Goal: Task Accomplishment & Management: Use online tool/utility

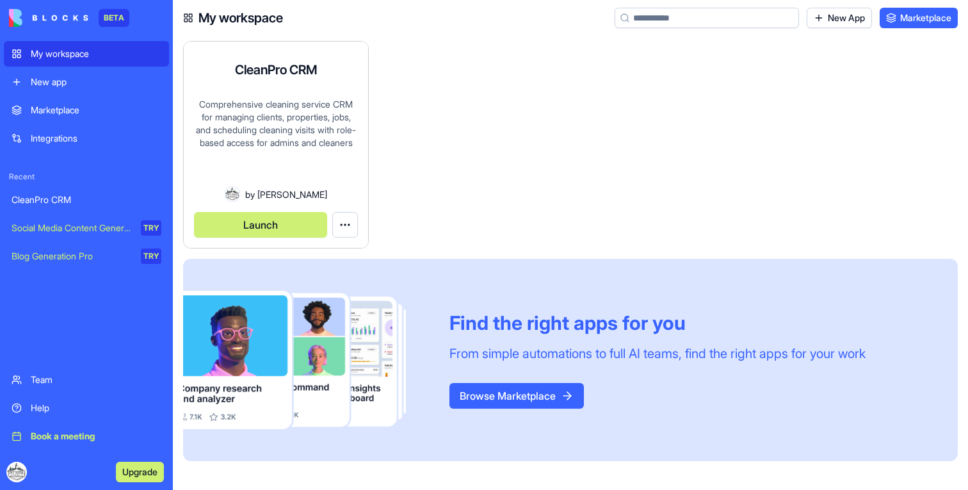
click at [264, 226] on button "Launch" at bounding box center [260, 225] width 133 height 26
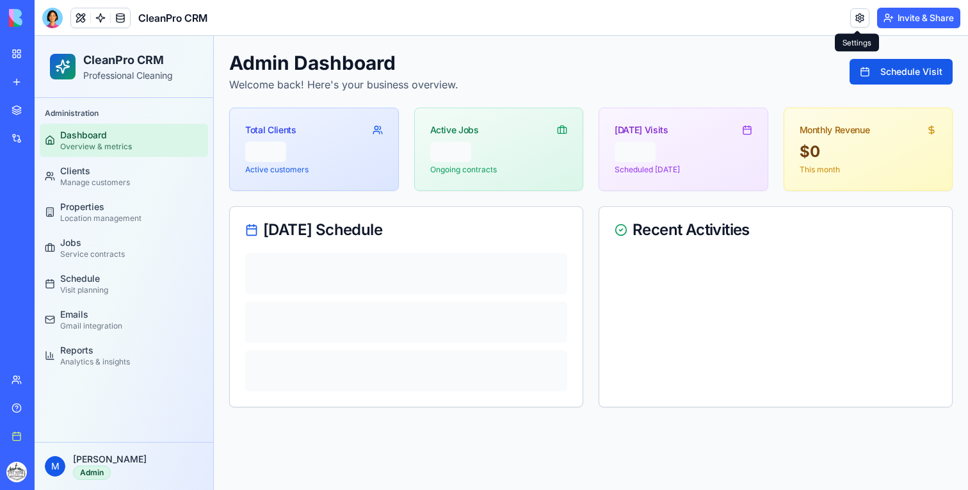
click at [859, 10] on link at bounding box center [859, 17] width 19 height 19
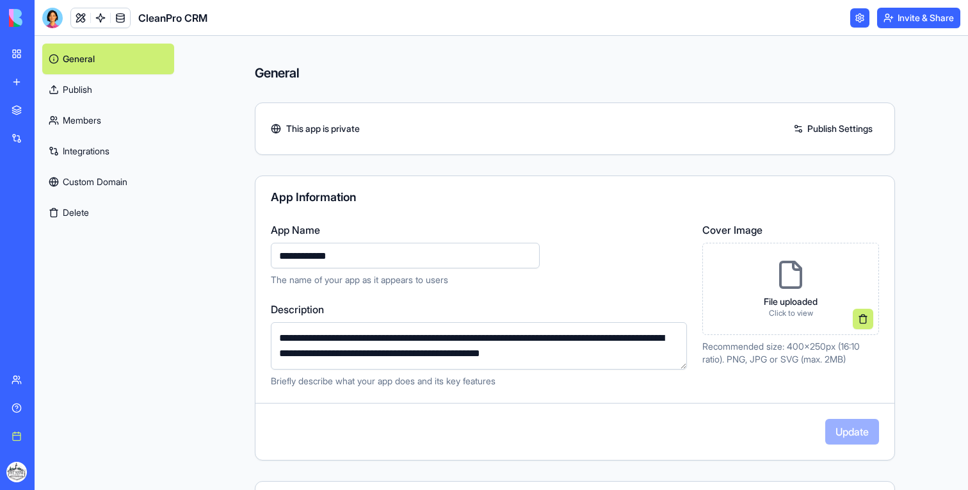
click at [106, 143] on link "Integrations" at bounding box center [108, 151] width 132 height 31
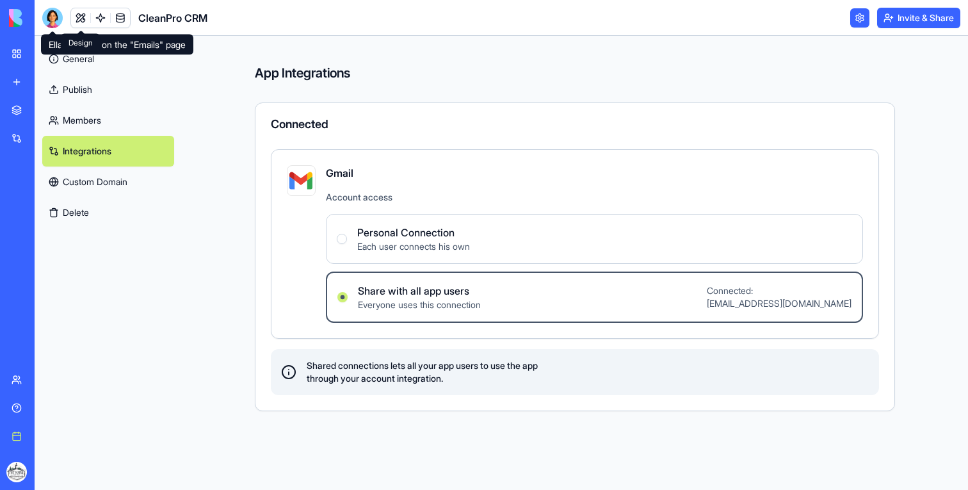
click at [79, 19] on link at bounding box center [80, 17] width 19 height 19
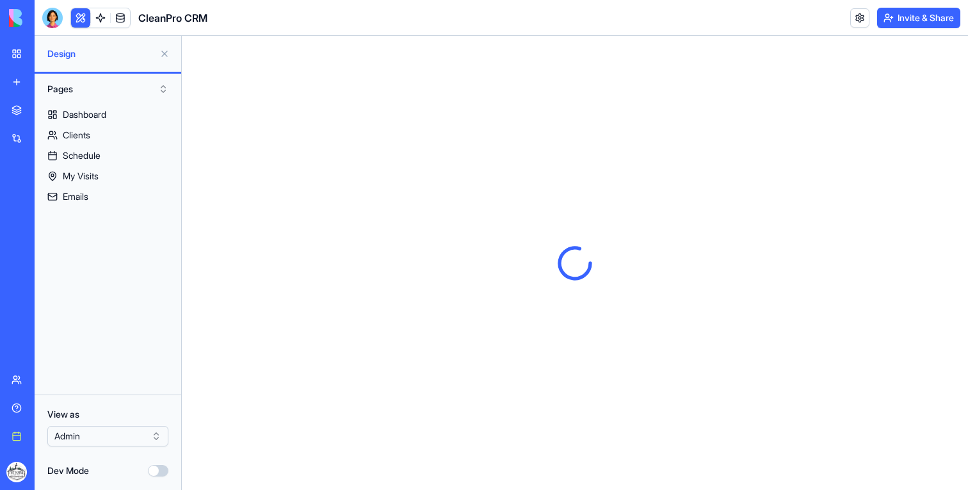
click at [54, 18] on div at bounding box center [52, 18] width 20 height 20
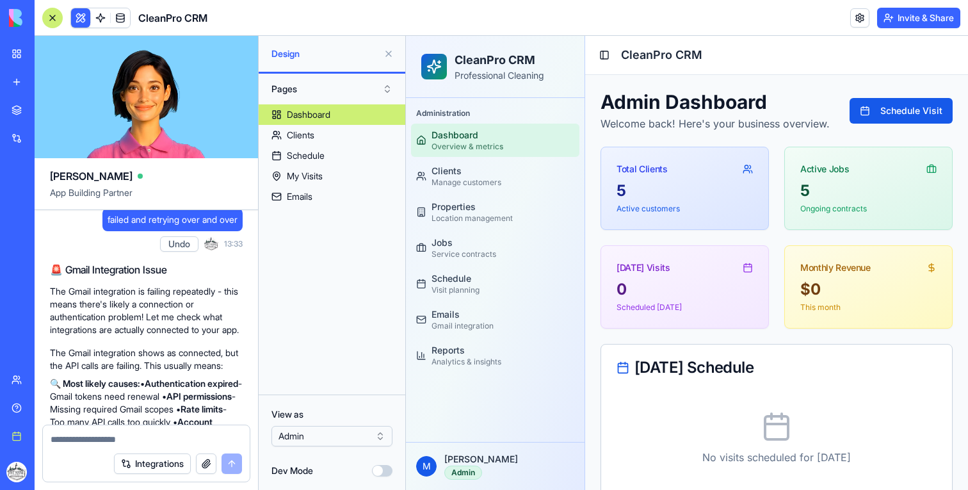
scroll to position [3332, 0]
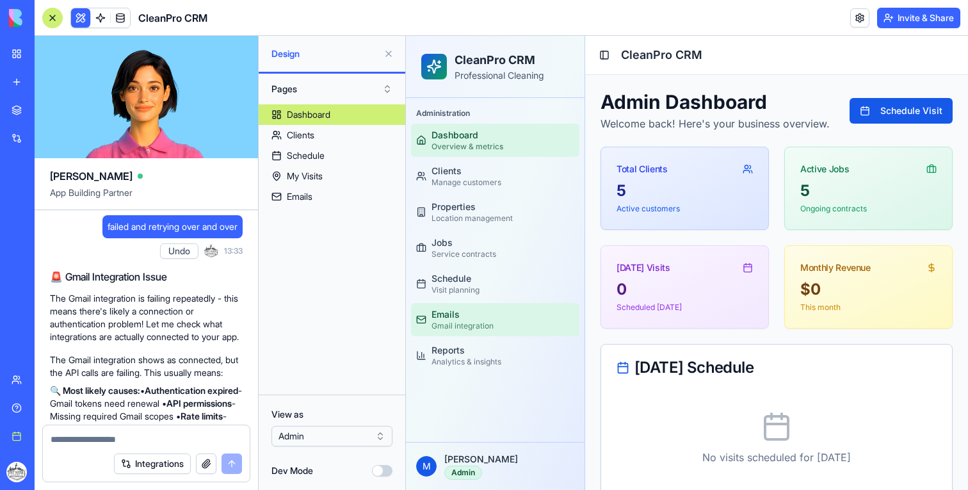
click at [456, 315] on div "Emails" at bounding box center [463, 314] width 62 height 13
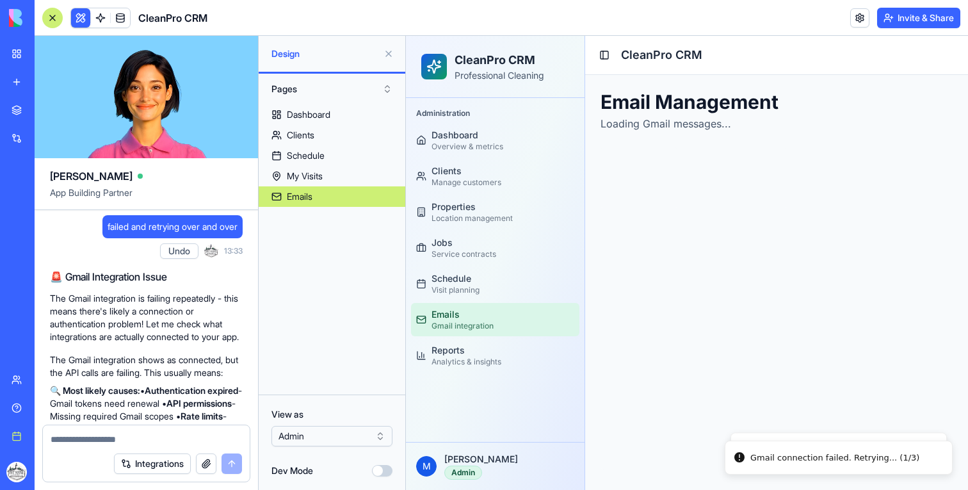
click at [391, 55] on button at bounding box center [388, 54] width 20 height 20
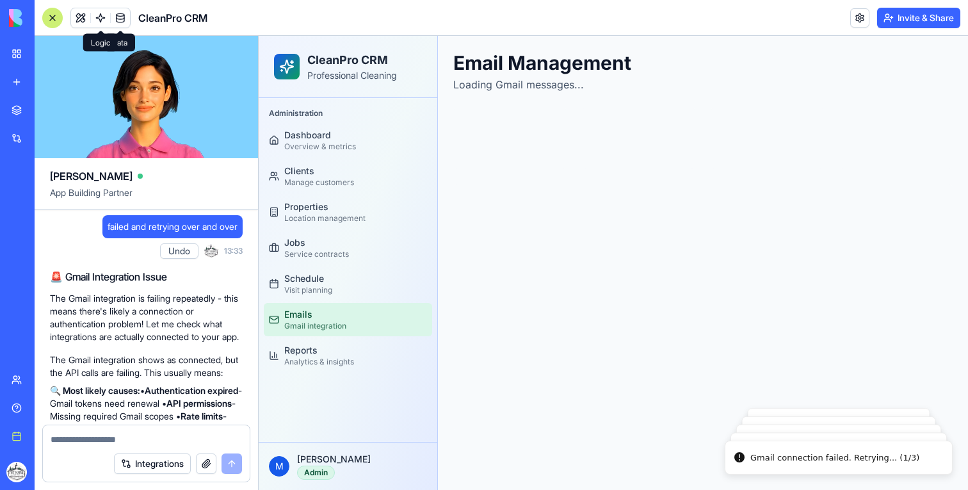
click at [98, 13] on link at bounding box center [100, 17] width 19 height 19
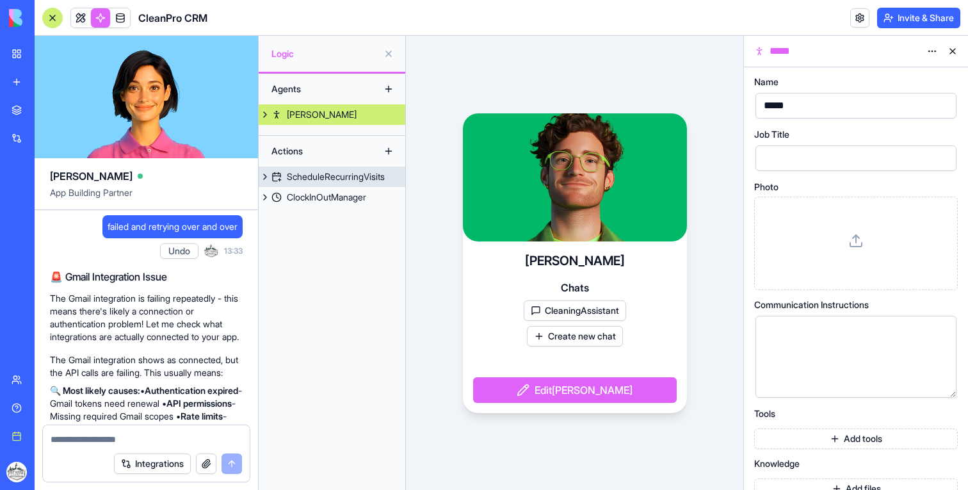
click at [356, 173] on div "ScheduleRecurringVisits" at bounding box center [336, 176] width 98 height 13
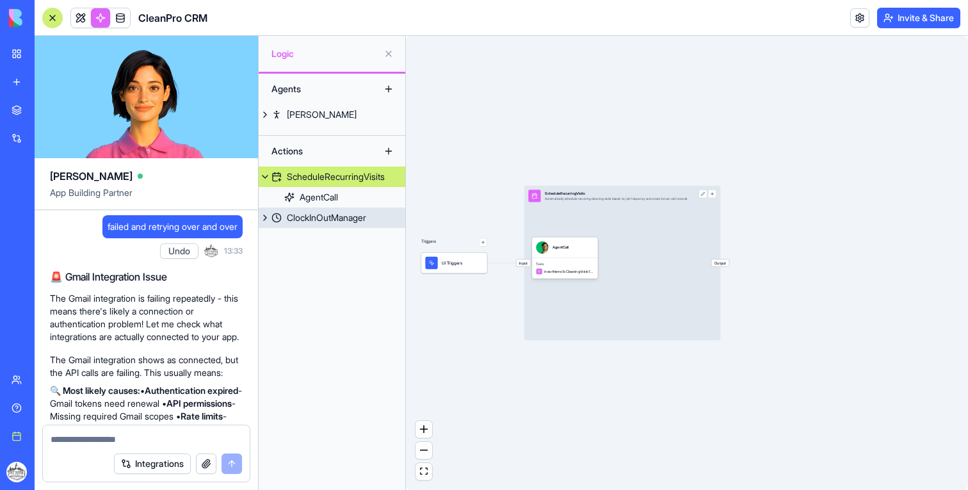
click at [355, 225] on link "ClockInOutManager" at bounding box center [332, 217] width 147 height 20
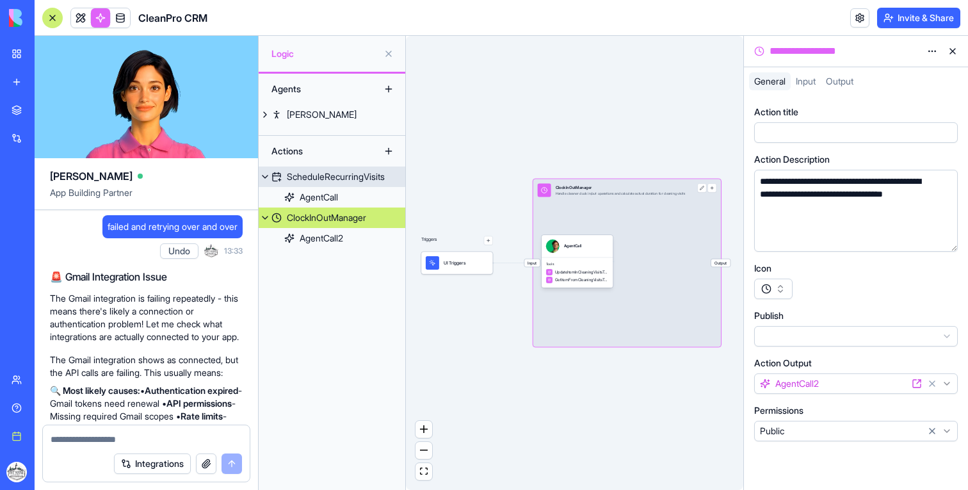
click at [331, 180] on div "ScheduleRecurringVisits" at bounding box center [336, 176] width 98 height 13
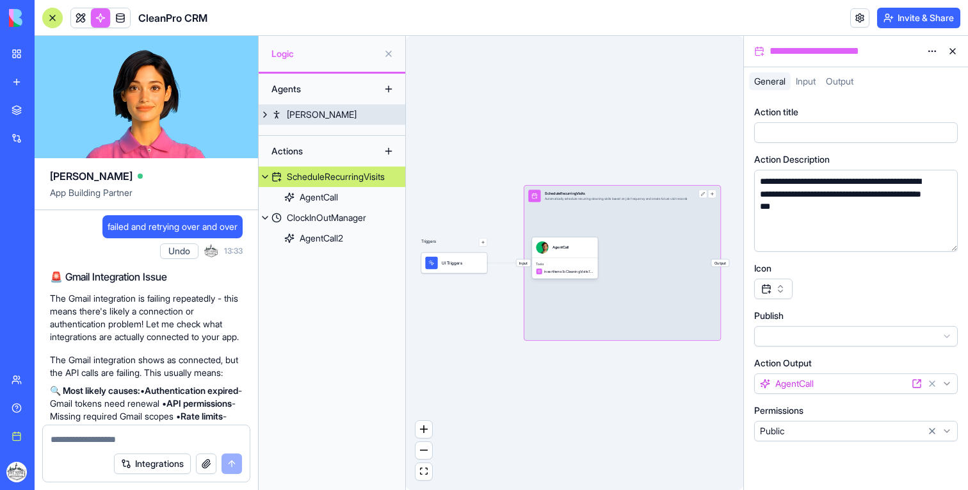
click at [304, 120] on div "[PERSON_NAME]" at bounding box center [322, 114] width 70 height 13
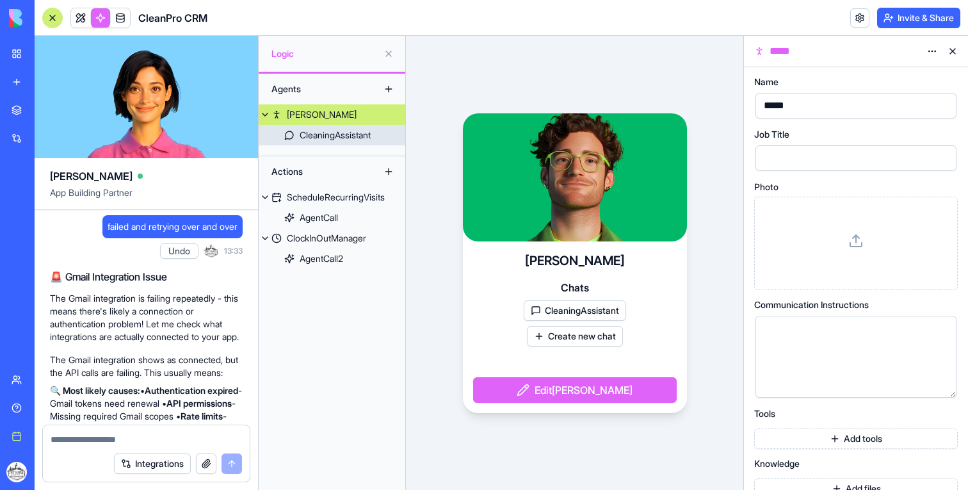
click at [312, 133] on div "CleaningAssistant" at bounding box center [335, 135] width 71 height 13
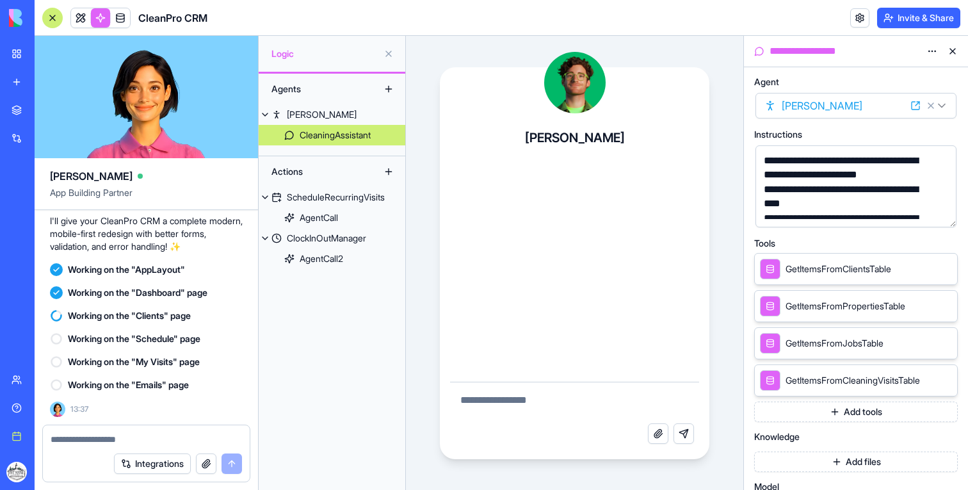
scroll to position [4086, 0]
click at [953, 50] on button at bounding box center [953, 51] width 20 height 20
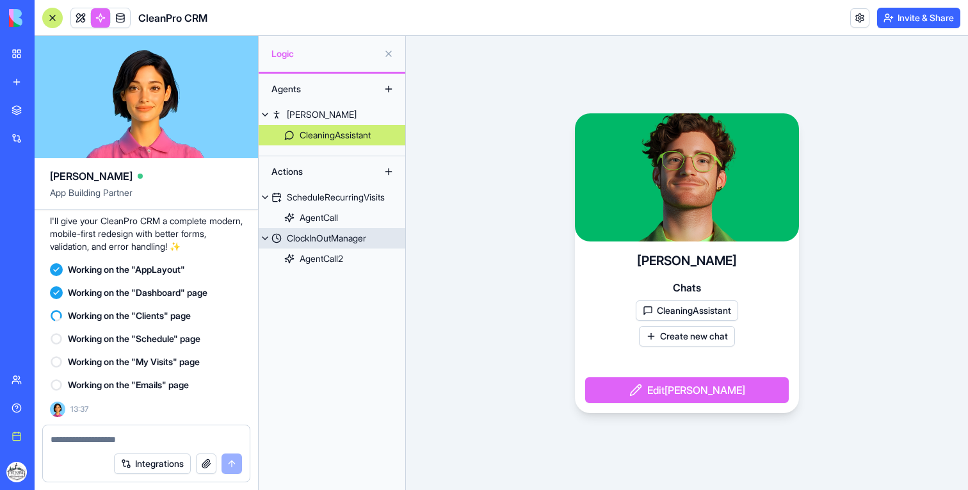
click at [357, 236] on div "ClockInOutManager" at bounding box center [326, 238] width 79 height 13
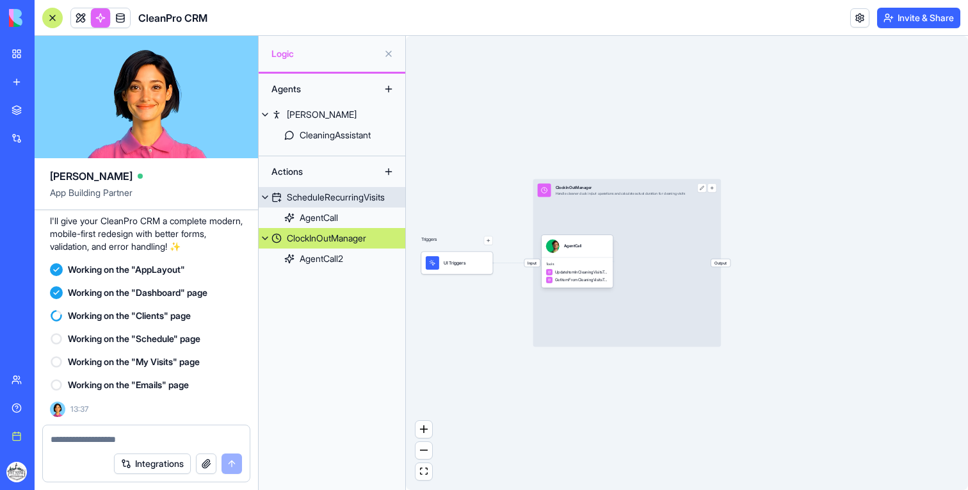
click at [346, 192] on div "ScheduleRecurringVisits" at bounding box center [336, 197] width 98 height 13
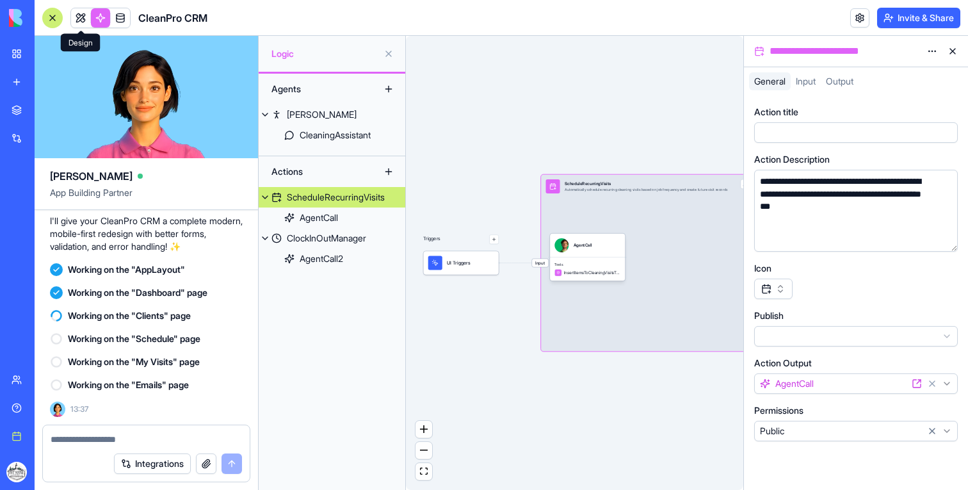
click at [76, 15] on link at bounding box center [80, 17] width 19 height 19
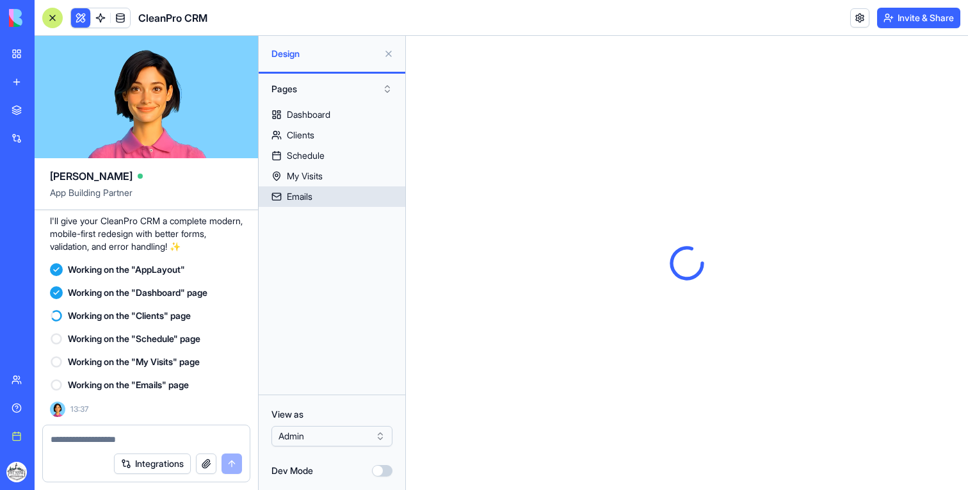
click at [307, 192] on div "Emails" at bounding box center [300, 196] width 26 height 13
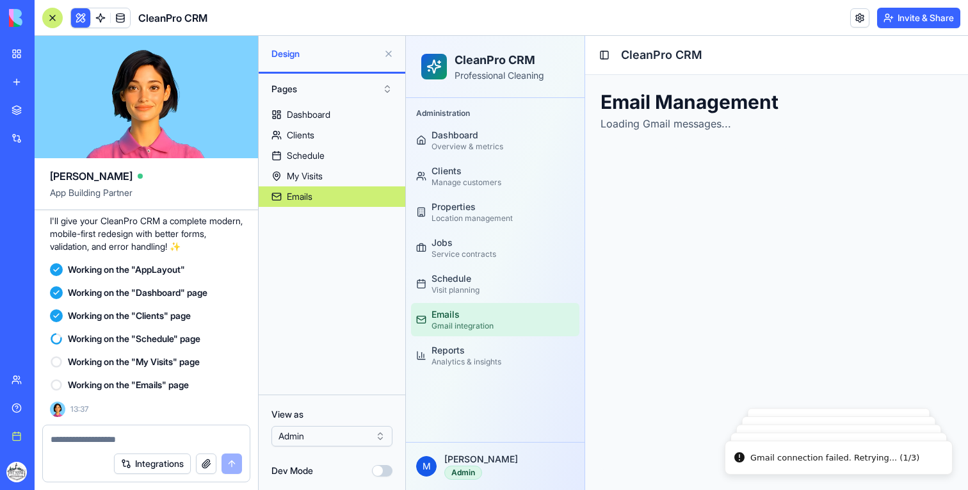
click at [384, 472] on button "Dev Mode" at bounding box center [382, 471] width 20 height 12
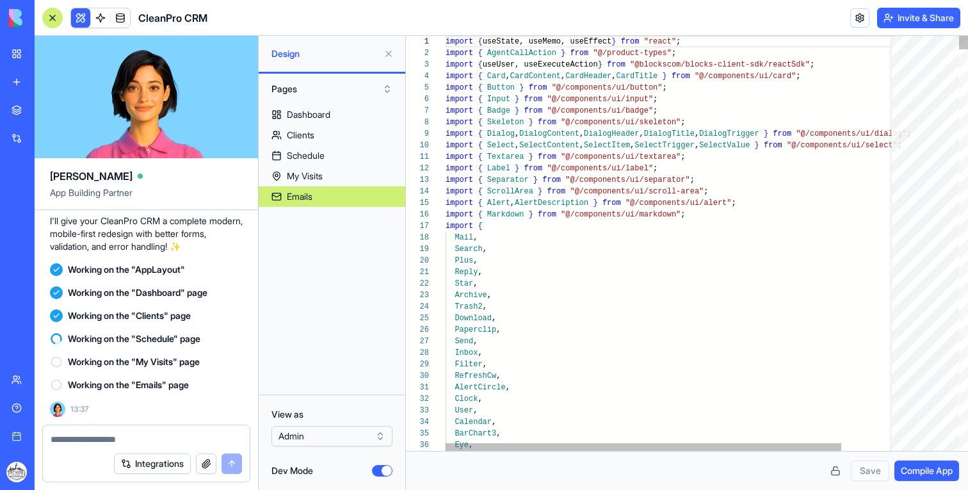
scroll to position [92, 0]
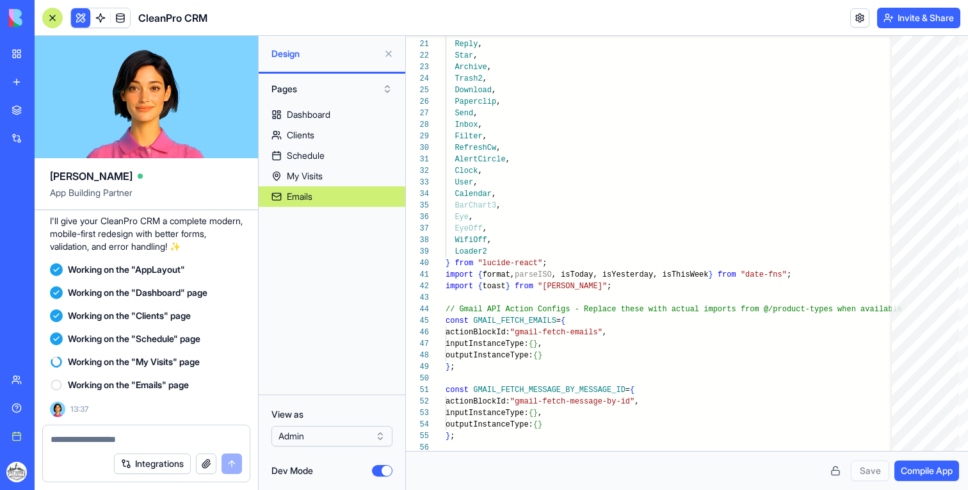
type button "on"
click at [387, 52] on button at bounding box center [388, 54] width 20 height 20
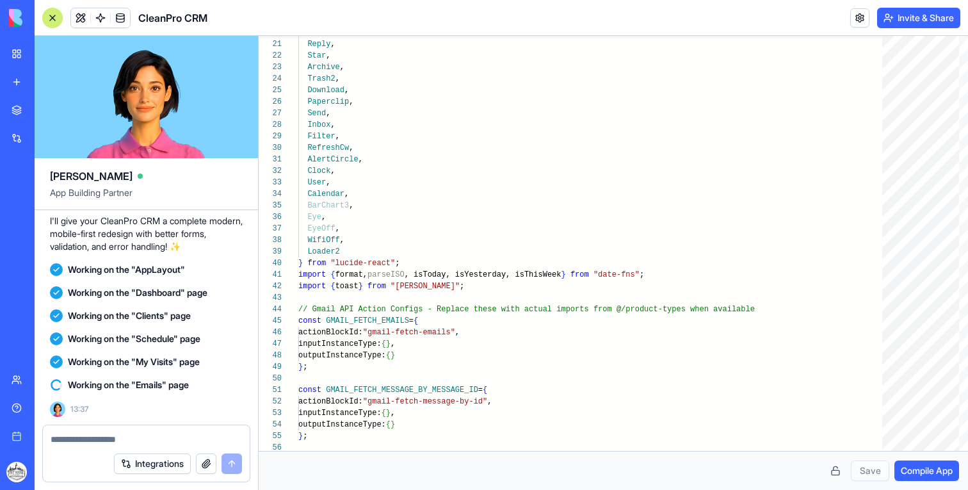
click at [52, 14] on div at bounding box center [52, 18] width 20 height 20
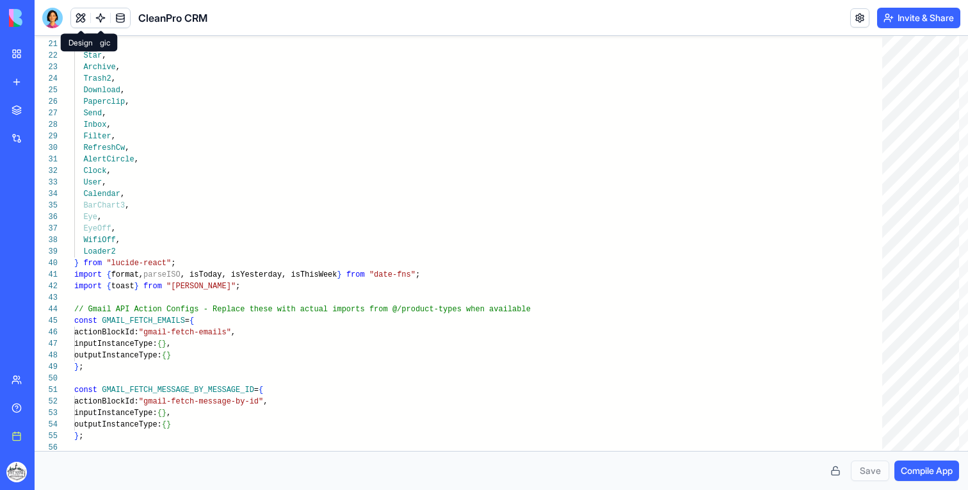
click at [81, 20] on button at bounding box center [80, 17] width 19 height 19
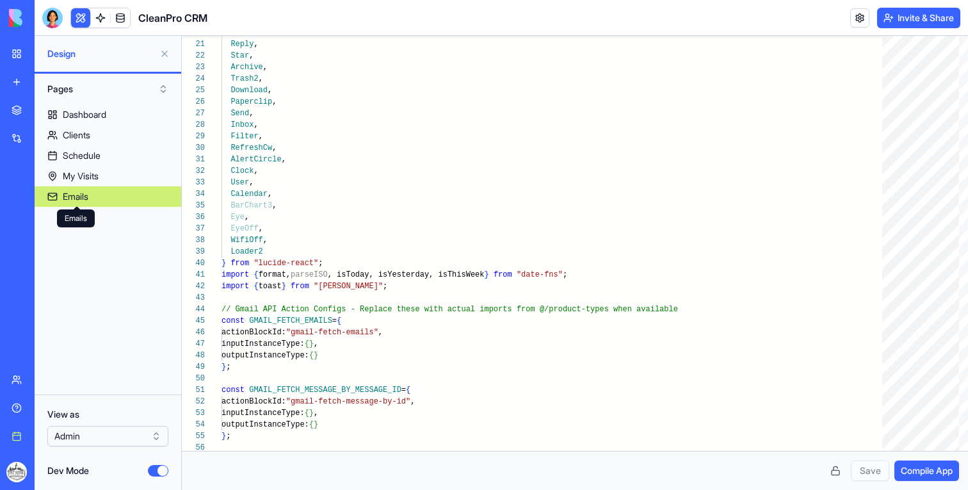
click at [161, 470] on button "Dev Mode" at bounding box center [158, 471] width 20 height 12
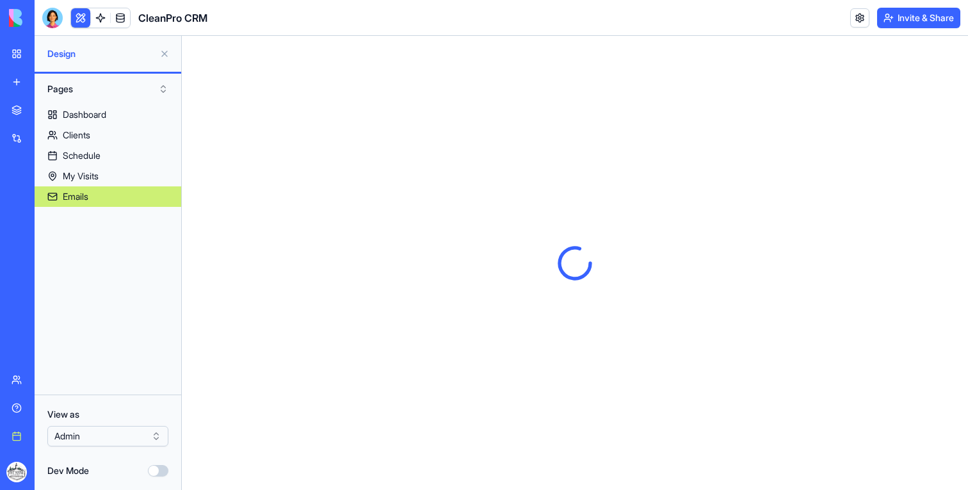
scroll to position [0, 0]
click at [86, 13] on button at bounding box center [80, 17] width 19 height 19
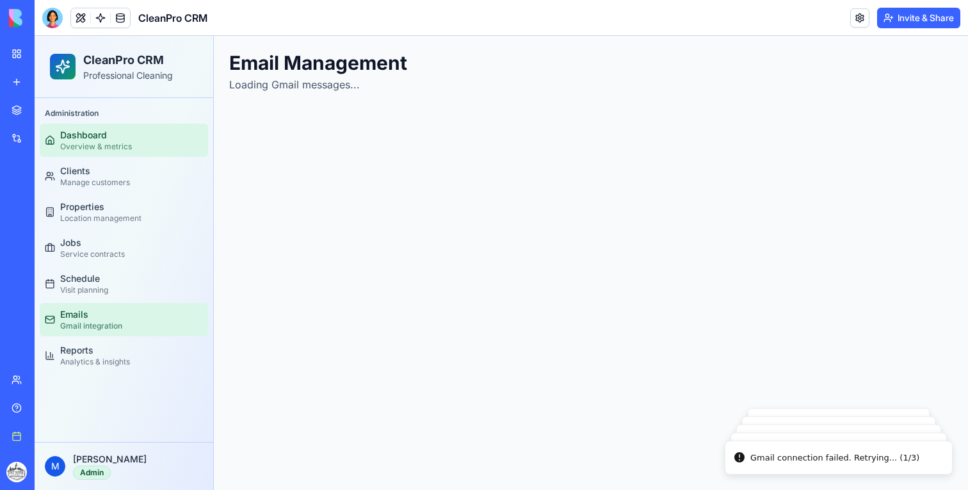
click at [94, 149] on div "Overview & metrics" at bounding box center [96, 147] width 72 height 10
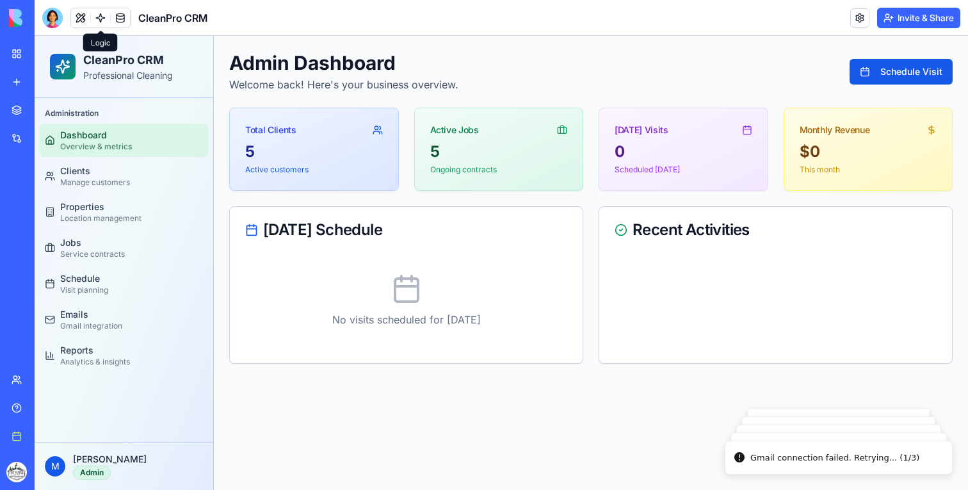
click at [108, 18] on link at bounding box center [100, 17] width 19 height 19
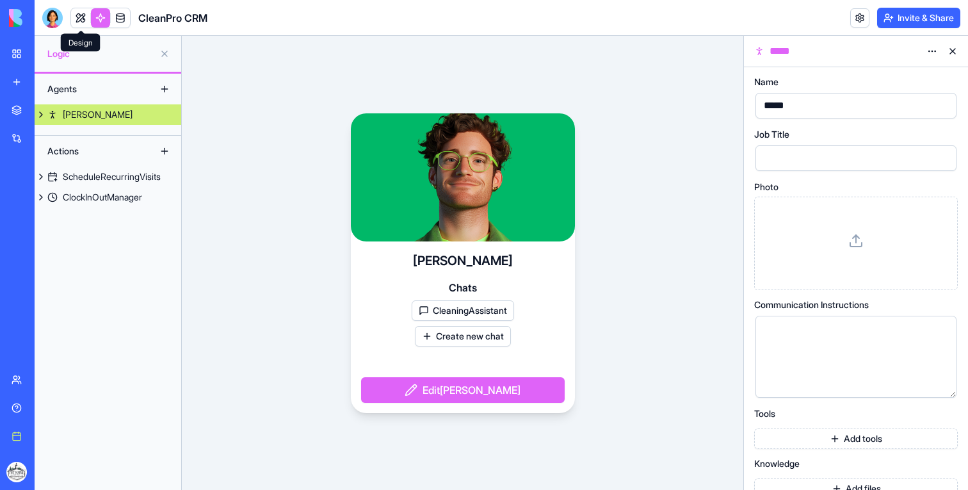
click at [77, 18] on link at bounding box center [80, 17] width 19 height 19
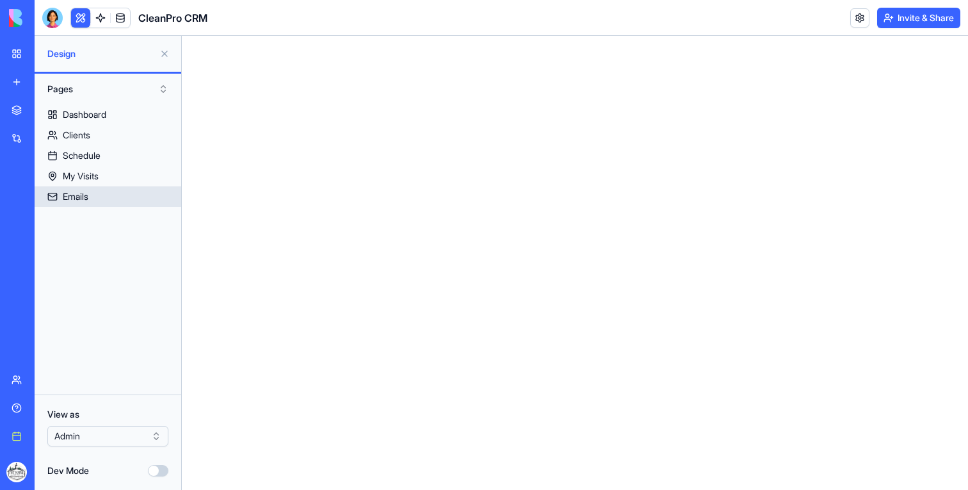
click at [76, 193] on div "Emails" at bounding box center [76, 196] width 26 height 13
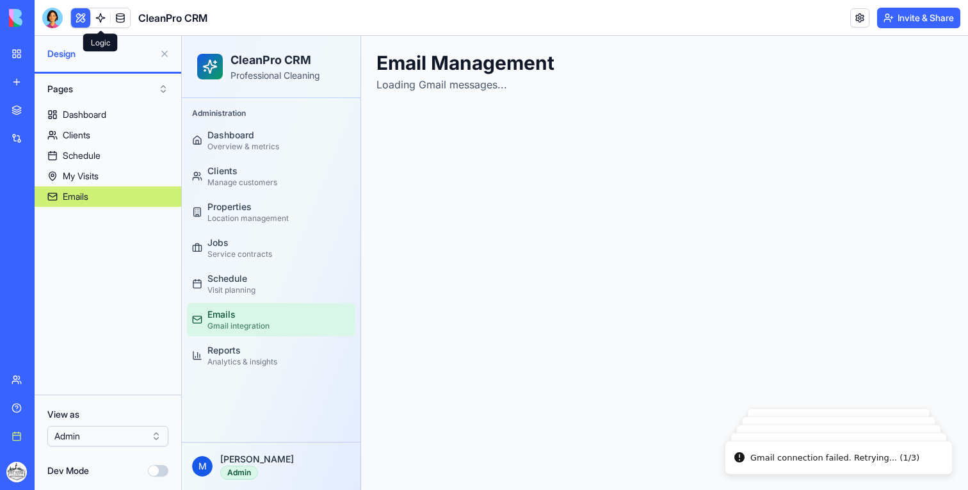
click at [97, 23] on link at bounding box center [100, 17] width 19 height 19
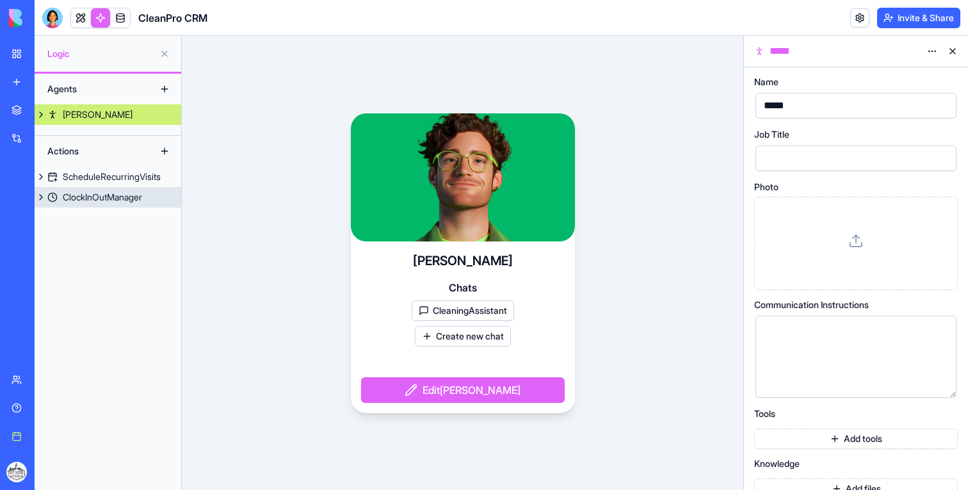
click at [110, 195] on div "ClockInOutManager" at bounding box center [102, 197] width 79 height 13
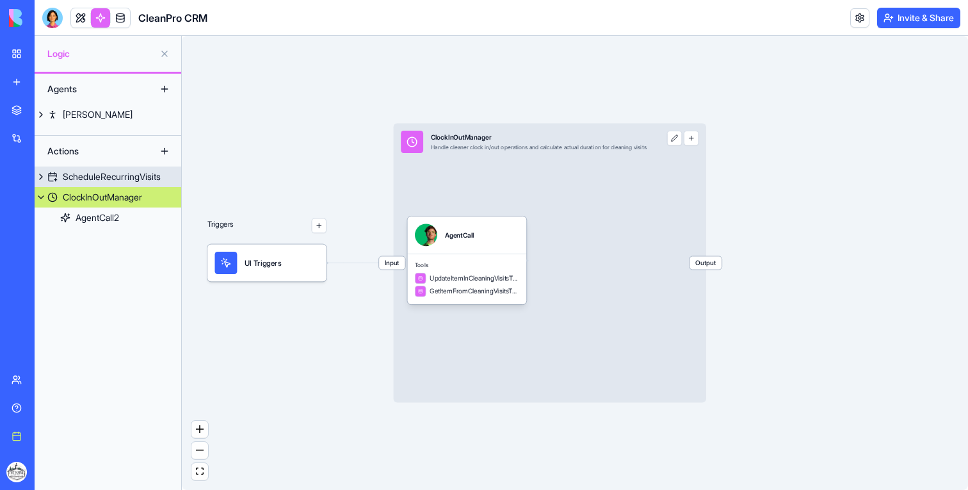
click at [109, 179] on div "ScheduleRecurringVisits" at bounding box center [112, 176] width 98 height 13
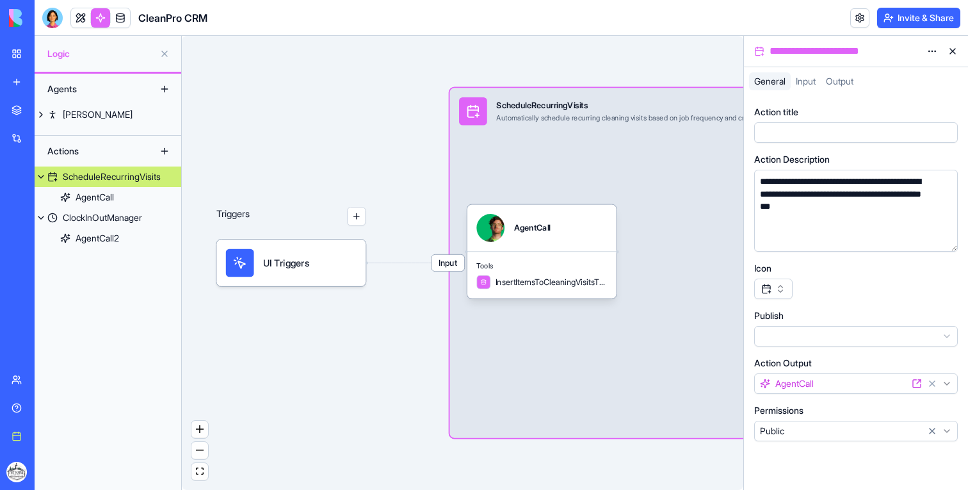
click at [165, 53] on button at bounding box center [164, 54] width 20 height 20
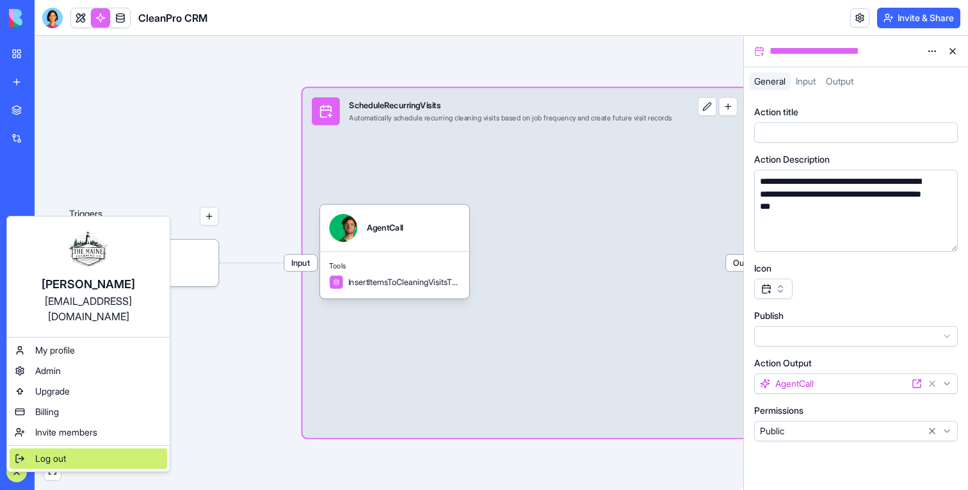
click at [55, 452] on span "Log out" at bounding box center [50, 458] width 31 height 13
